Goal: Task Accomplishment & Management: Manage account settings

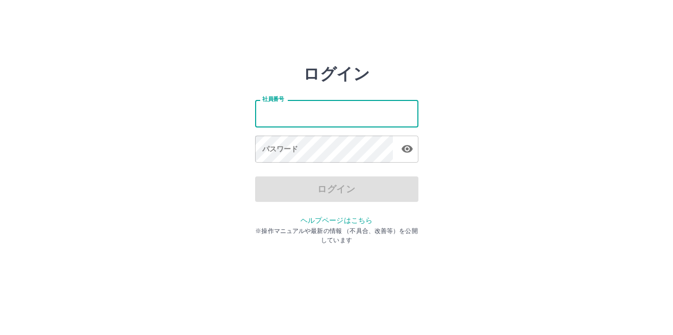
click at [262, 114] on input "社員番号" at bounding box center [336, 113] width 163 height 27
type input "*******"
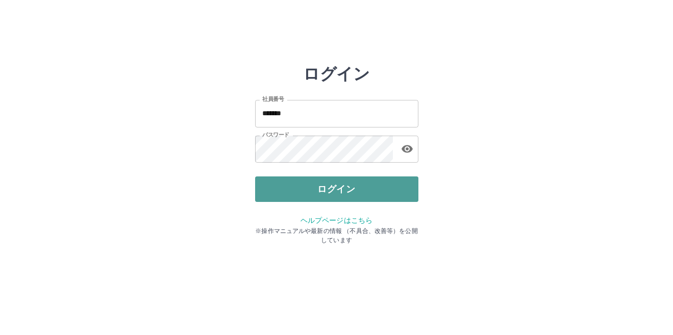
click at [281, 195] on button "ログイン" at bounding box center [336, 190] width 163 height 26
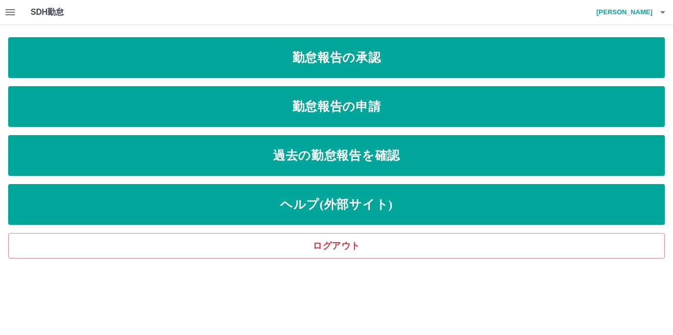
drag, startPoint x: 26, startPoint y: 16, endPoint x: 257, endPoint y: 12, distance: 231.8
click at [257, 12] on div "SDH勤怠 [PERSON_NAME]" at bounding box center [336, 12] width 673 height 25
click at [13, 10] on icon "button" at bounding box center [10, 12] width 9 height 6
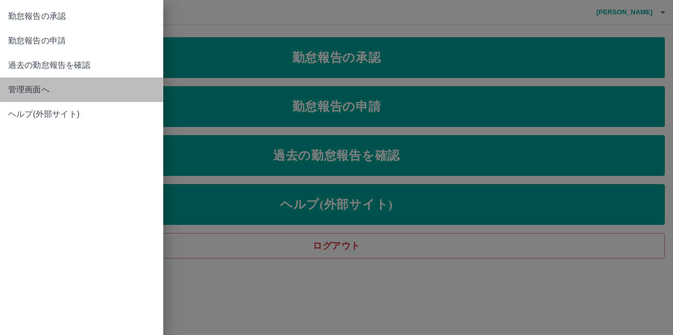
click at [40, 90] on span "管理画面へ" at bounding box center [81, 90] width 147 height 12
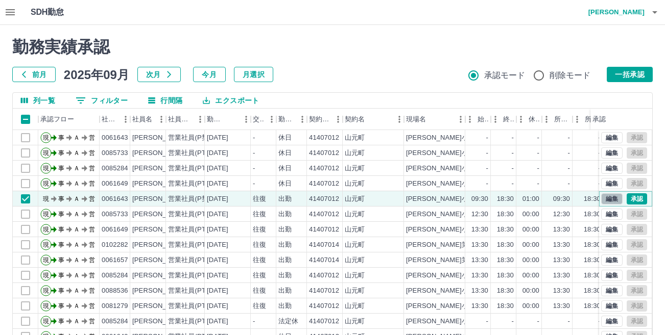
click at [607, 202] on button "編集" at bounding box center [611, 198] width 21 height 11
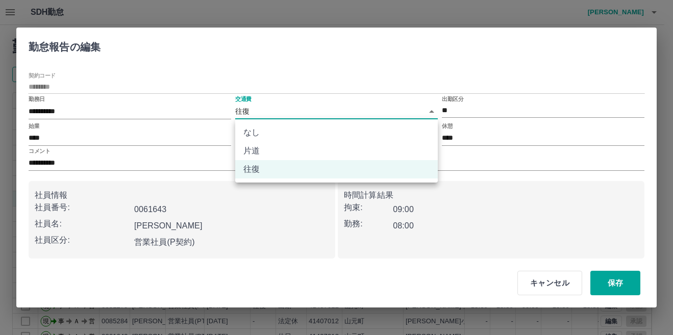
click at [432, 111] on body "SDH勤怠 [PERSON_NAME] 勤務実績承認 前月 [DATE] 次月 今月 月選択 承認モード 削除モード 一括承認 列一覧 0 フィルター 行間隔…" at bounding box center [336, 215] width 673 height 431
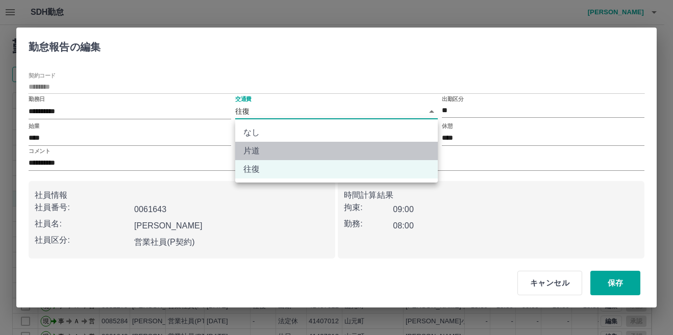
click at [256, 152] on li "片道" at bounding box center [336, 151] width 203 height 18
type input "******"
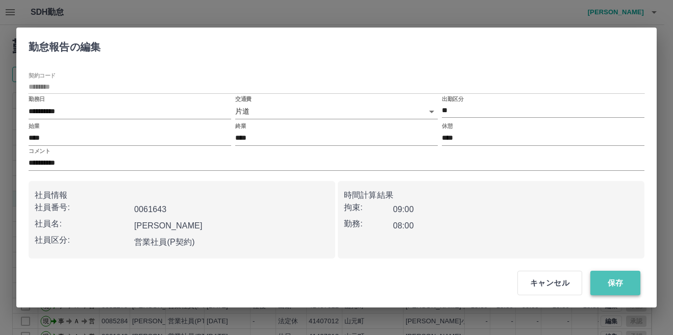
click at [601, 286] on button "保存" at bounding box center [616, 283] width 50 height 25
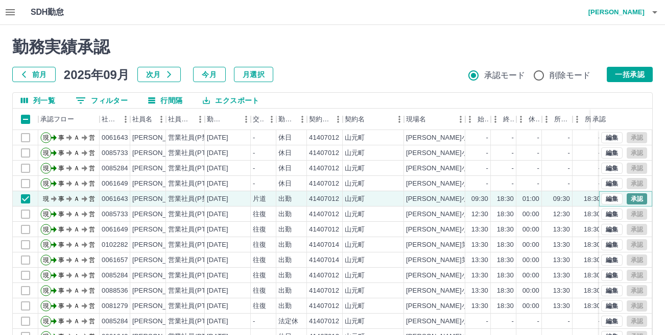
click at [626, 202] on button "承認" at bounding box center [636, 198] width 20 height 11
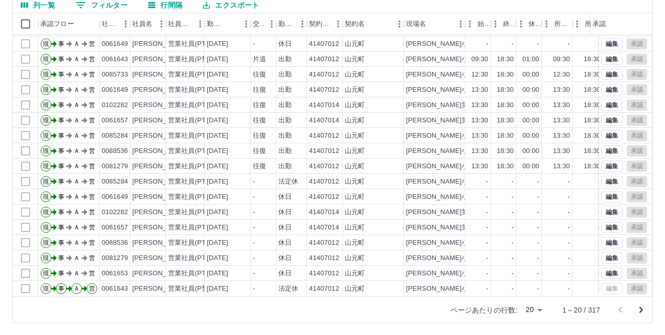
scroll to position [96, 0]
click at [640, 309] on icon "次のページへ" at bounding box center [641, 310] width 12 height 12
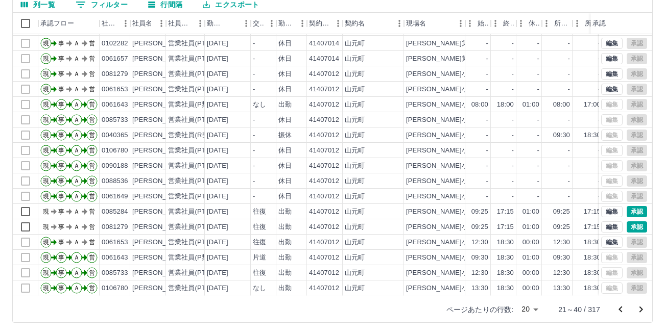
scroll to position [53, 0]
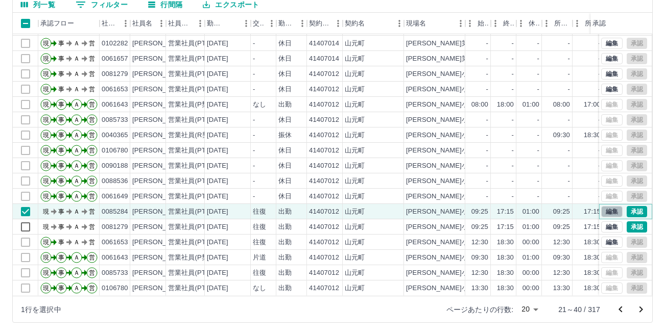
click at [602, 206] on button "編集" at bounding box center [611, 211] width 21 height 11
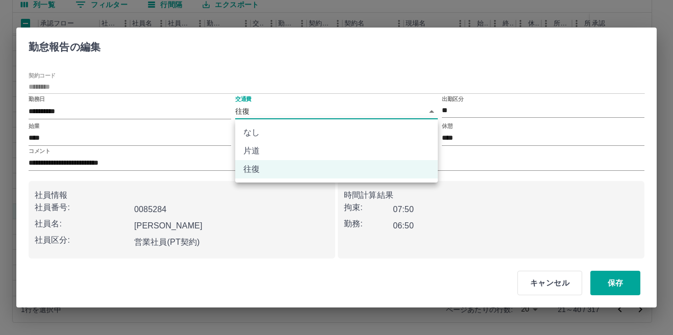
click at [432, 112] on body "SDH勤怠 [PERSON_NAME] 勤務実績承認 前月 [DATE] 次月 今月 月選択 承認モード 削除モード 一括承認 列一覧 0 フィルター 行間隔…" at bounding box center [336, 119] width 673 height 431
click at [343, 139] on li "なし" at bounding box center [336, 133] width 203 height 18
type input "****"
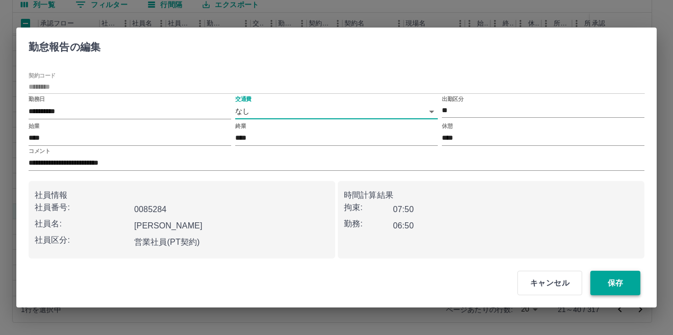
click at [606, 276] on button "保存" at bounding box center [616, 283] width 50 height 25
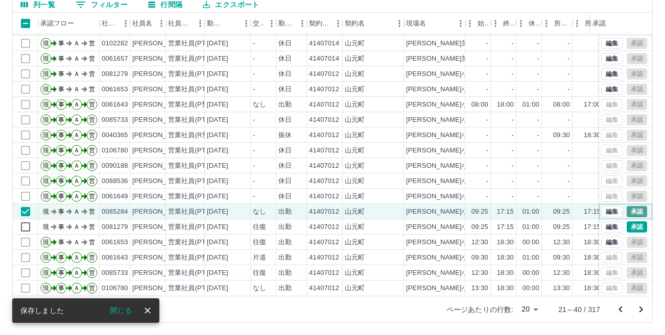
click at [628, 206] on button "承認" at bounding box center [636, 211] width 20 height 11
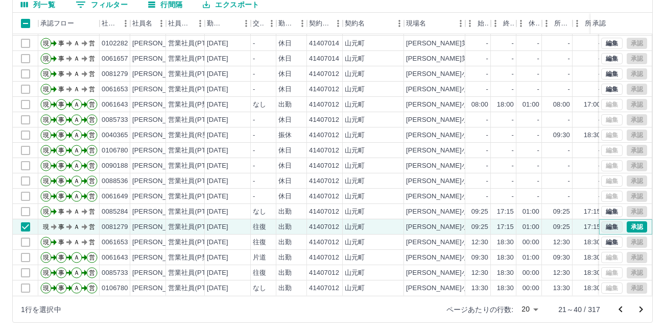
click at [608, 222] on button "編集" at bounding box center [611, 227] width 21 height 11
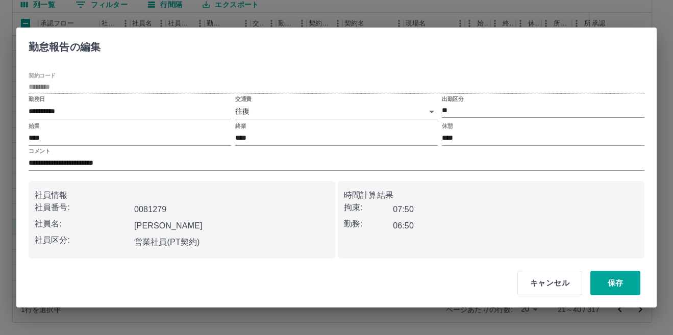
click at [433, 113] on body "SDH勤怠 [PERSON_NAME] 勤務実績承認 前月 [DATE] 次月 今月 月選択 承認モード 削除モード 一括承認 列一覧 0 フィルター 行間隔…" at bounding box center [336, 119] width 673 height 431
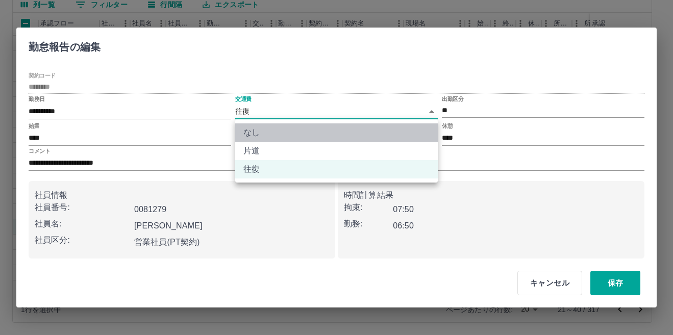
click at [420, 131] on li "なし" at bounding box center [336, 133] width 203 height 18
type input "****"
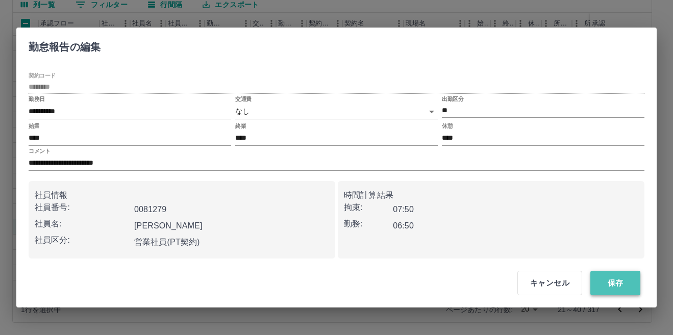
click at [616, 285] on button "保存" at bounding box center [616, 283] width 50 height 25
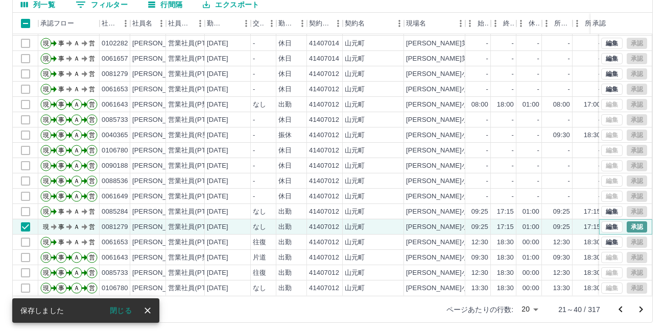
click at [626, 222] on button "承認" at bounding box center [636, 227] width 20 height 11
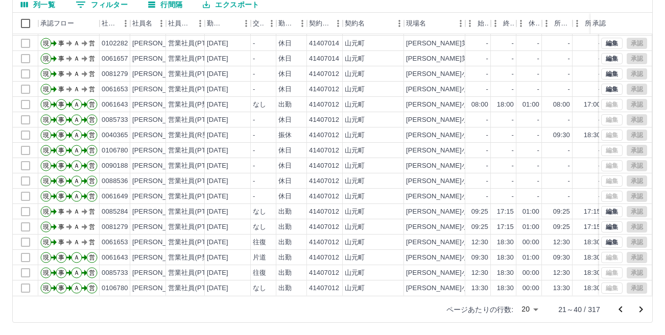
click at [641, 309] on icon "次のページへ" at bounding box center [641, 310] width 4 height 6
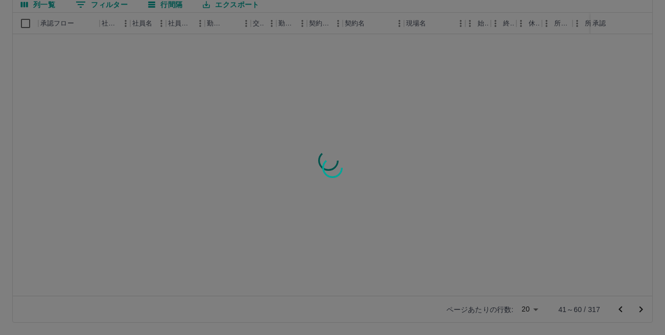
scroll to position [0, 0]
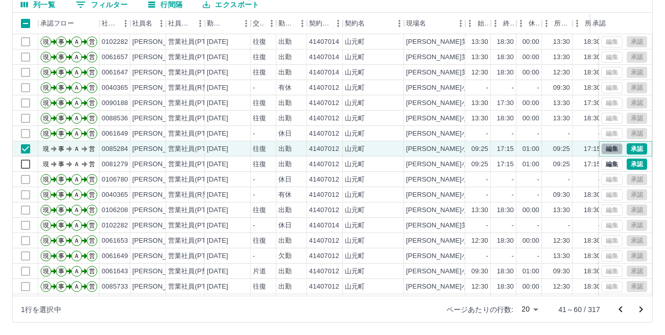
click at [601, 151] on button "編集" at bounding box center [611, 148] width 21 height 11
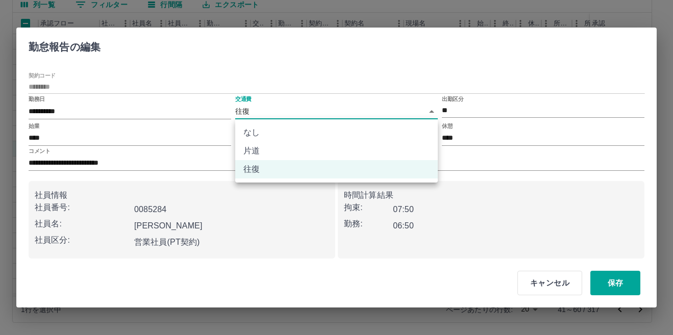
click at [433, 111] on body "SDH勤怠 [PERSON_NAME] 勤務実績承認 前月 [DATE] 次月 今月 月選択 承認モード 削除モード 一括承認 列一覧 0 フィルター 行間隔…" at bounding box center [336, 119] width 673 height 431
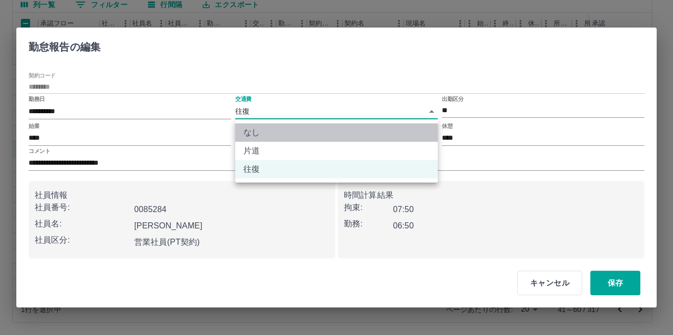
click at [336, 132] on li "なし" at bounding box center [336, 133] width 203 height 18
type input "****"
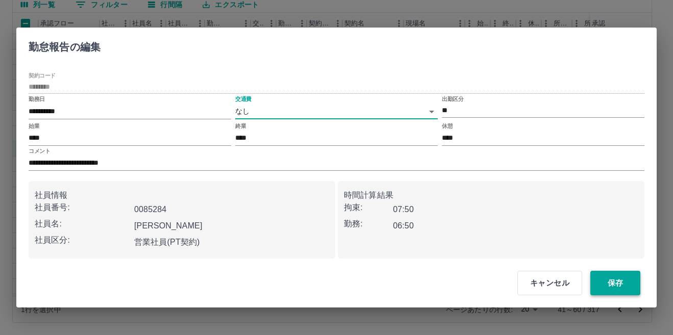
click at [611, 283] on button "保存" at bounding box center [616, 283] width 50 height 25
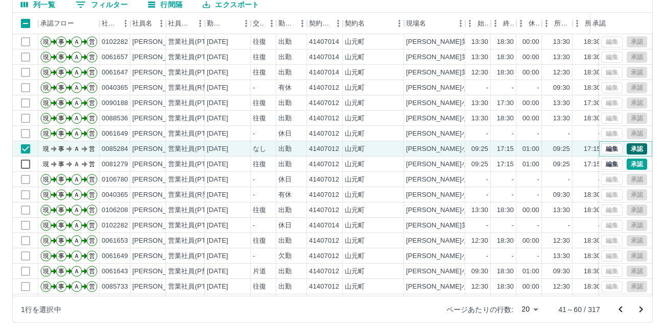
click at [635, 150] on button "承認" at bounding box center [636, 148] width 20 height 11
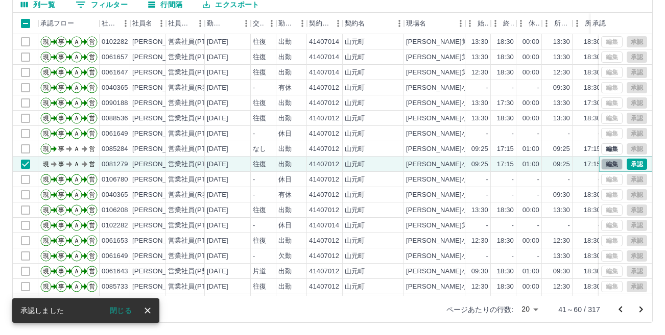
click at [601, 166] on button "編集" at bounding box center [611, 164] width 21 height 11
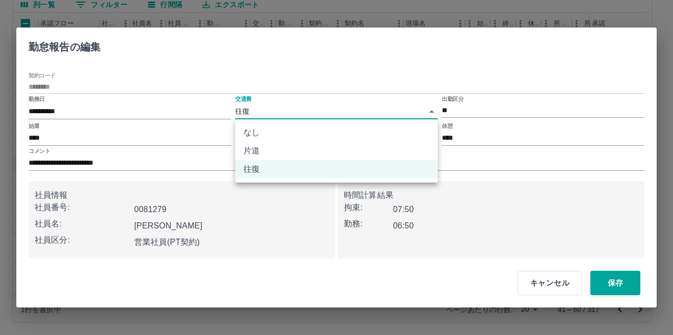
click at [434, 113] on body "SDH勤怠 [PERSON_NAME] 勤務実績承認 前月 [DATE] 次月 今月 月選択 承認モード 削除モード 一括承認 列一覧 0 フィルター 行間隔…" at bounding box center [336, 119] width 673 height 431
click at [409, 133] on li "なし" at bounding box center [336, 133] width 203 height 18
type input "****"
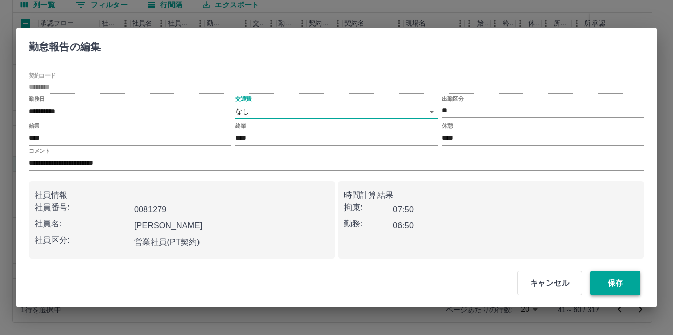
click at [613, 281] on button "保存" at bounding box center [616, 283] width 50 height 25
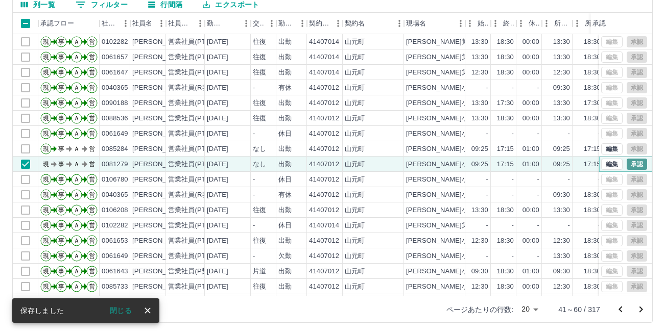
click at [628, 165] on button "承認" at bounding box center [636, 164] width 20 height 11
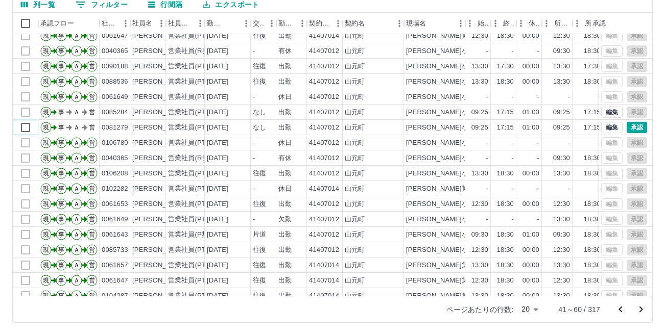
scroll to position [53, 0]
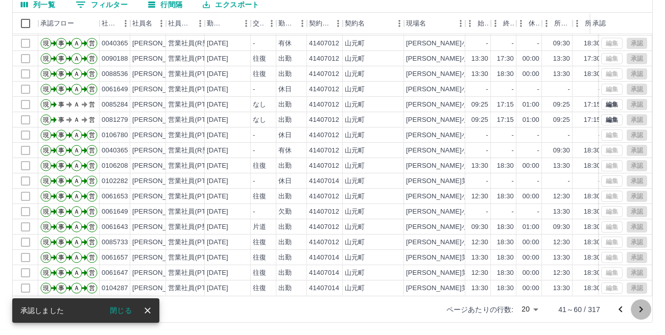
click at [637, 308] on icon "次のページへ" at bounding box center [641, 310] width 12 height 12
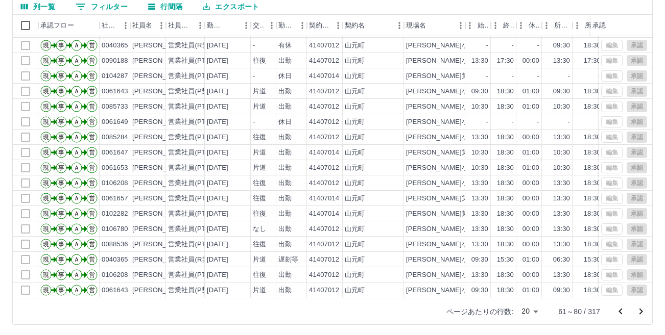
scroll to position [96, 0]
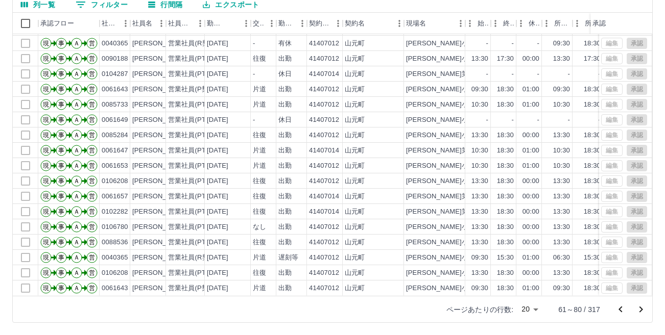
click at [618, 307] on icon "前のページへ" at bounding box center [620, 310] width 12 height 12
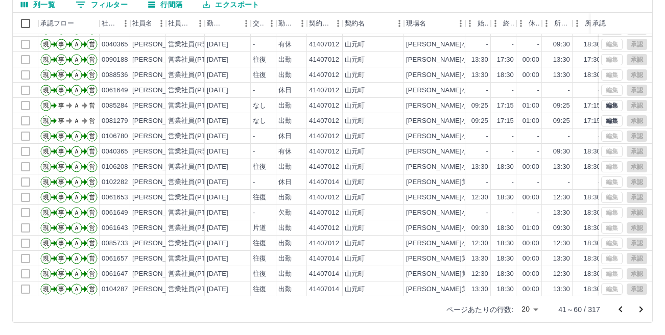
scroll to position [53, 0]
click at [620, 309] on icon "前のページへ" at bounding box center [620, 309] width 4 height 6
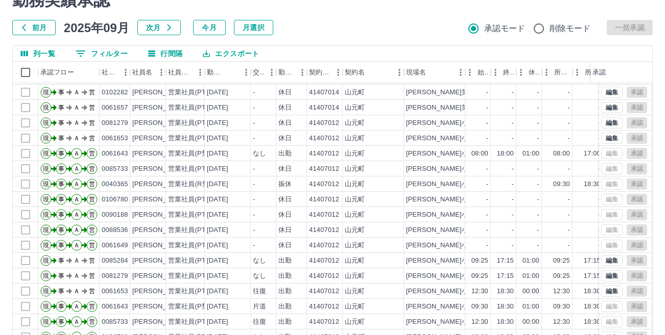
scroll to position [96, 0]
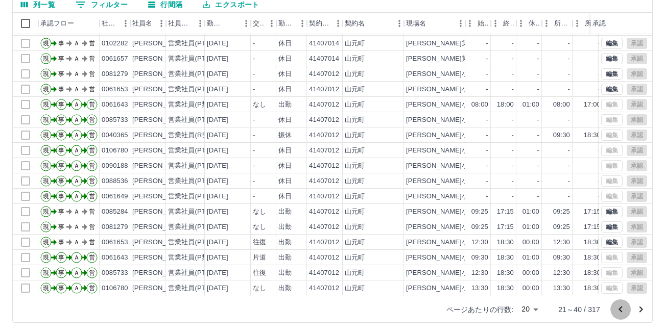
click at [619, 309] on icon "前のページへ" at bounding box center [620, 309] width 4 height 6
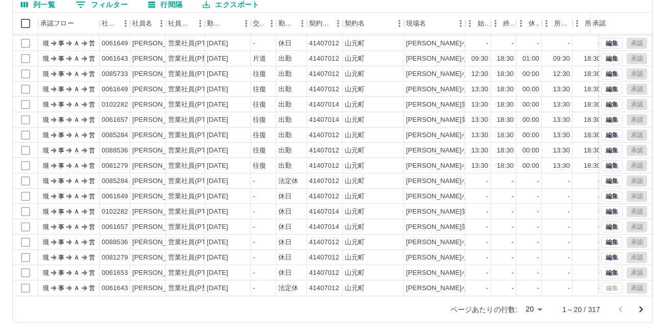
scroll to position [0, 0]
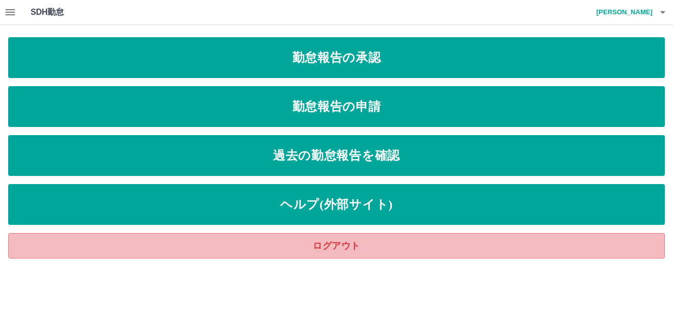
click at [574, 248] on link "ログアウト" at bounding box center [336, 246] width 657 height 26
